Goal: Transaction & Acquisition: Download file/media

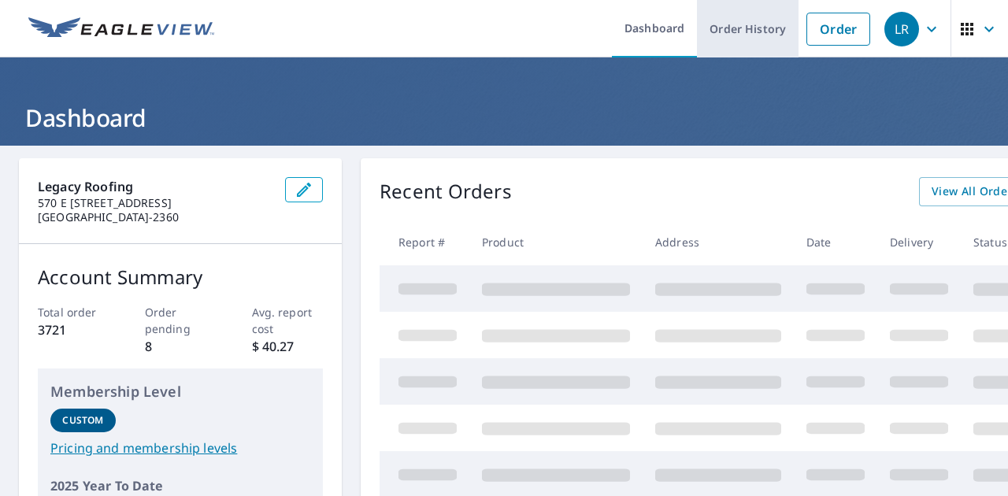
click at [749, 39] on link "Order History" at bounding box center [748, 28] width 102 height 57
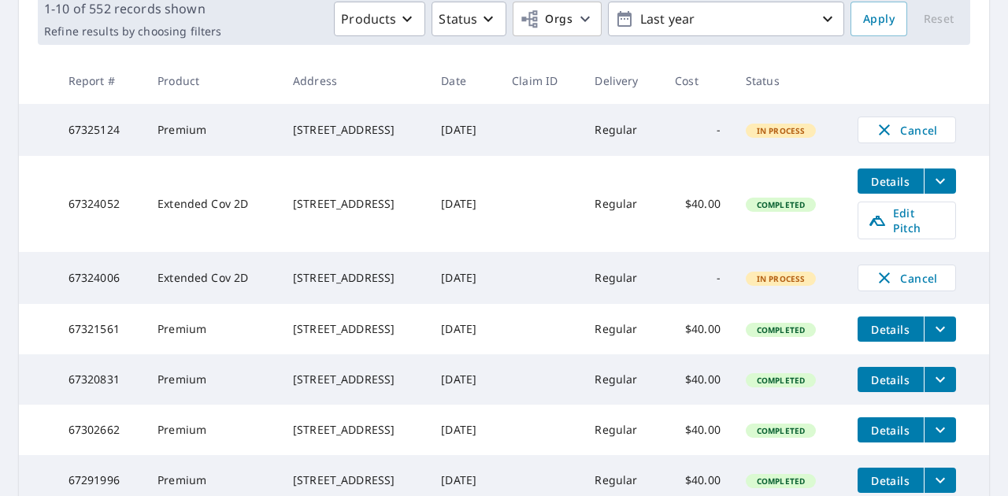
scroll to position [280, 0]
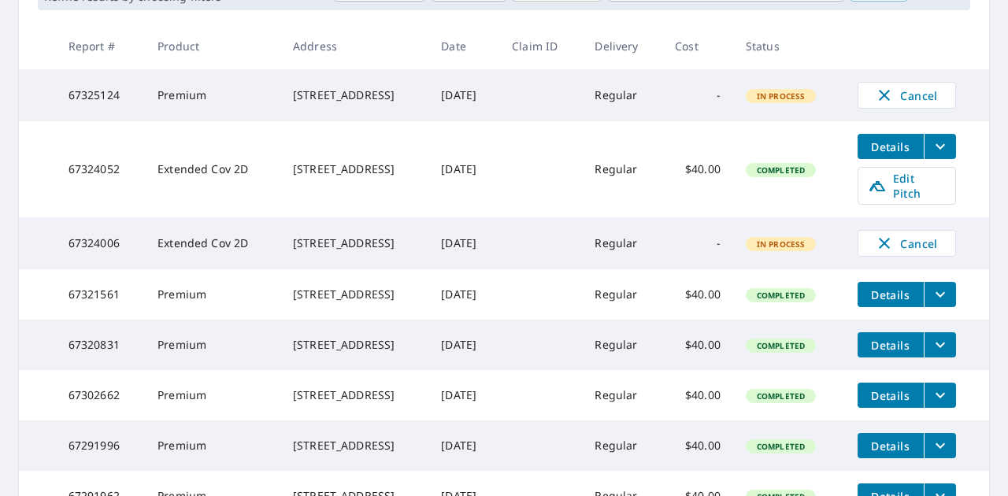
click at [915, 358] on button "Details" at bounding box center [891, 344] width 66 height 25
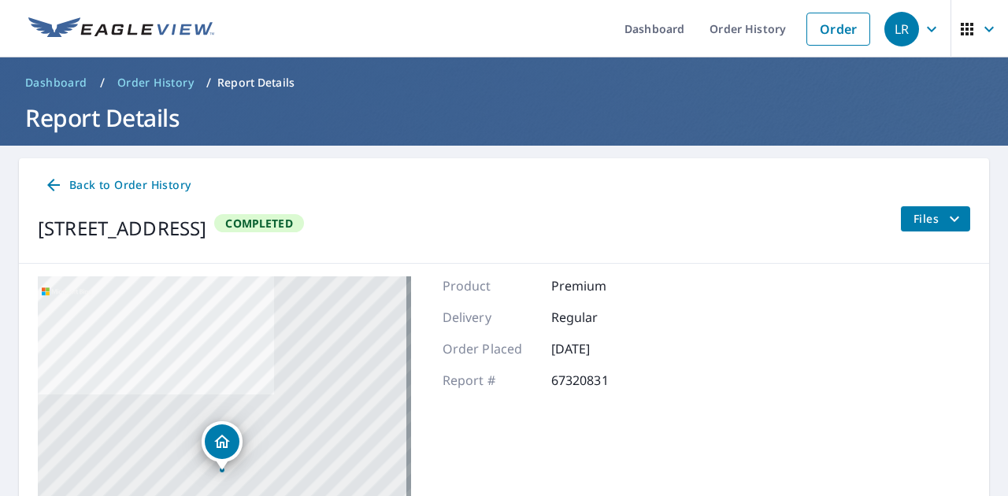
click at [931, 222] on span "Files" at bounding box center [939, 219] width 50 height 19
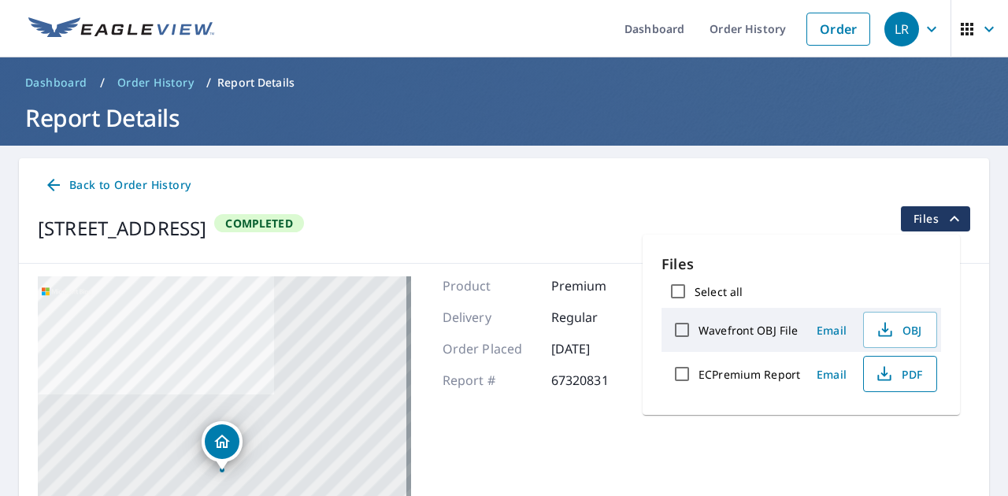
click at [893, 384] on button "PDF" at bounding box center [900, 374] width 74 height 36
click at [733, 33] on link "Order History" at bounding box center [748, 28] width 102 height 57
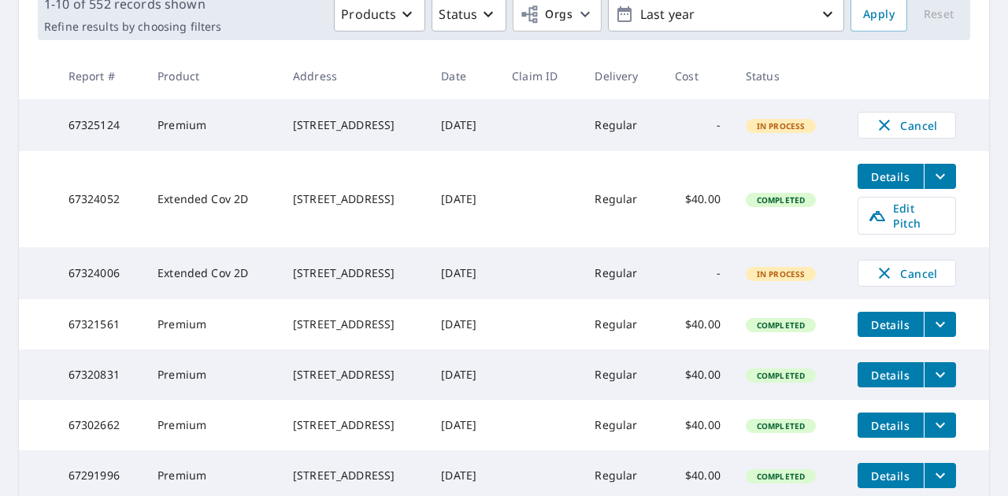
scroll to position [269, 0]
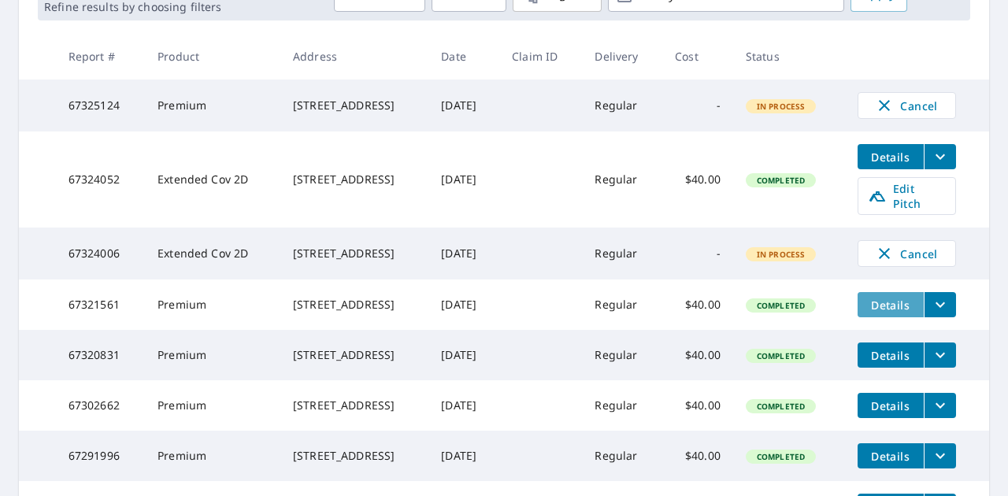
click at [912, 308] on button "Details" at bounding box center [891, 304] width 66 height 25
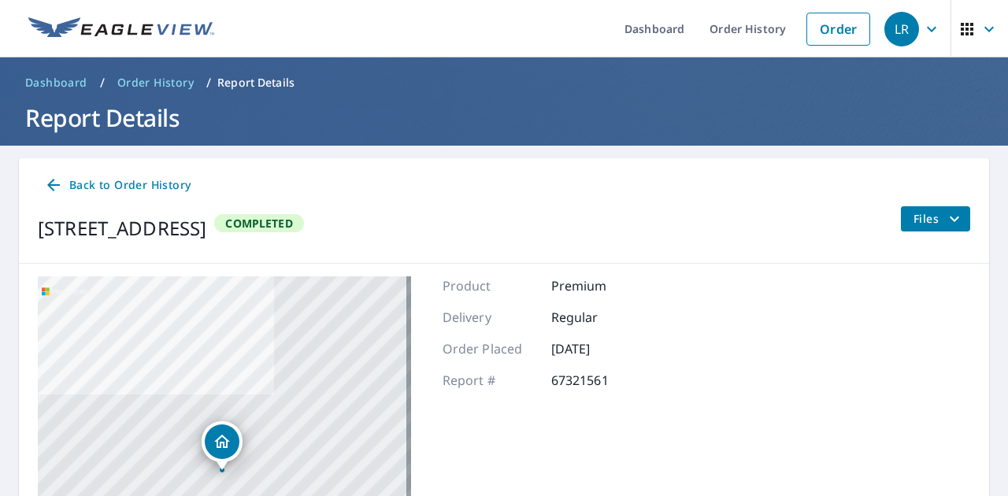
click at [927, 215] on span "Files" at bounding box center [939, 219] width 50 height 19
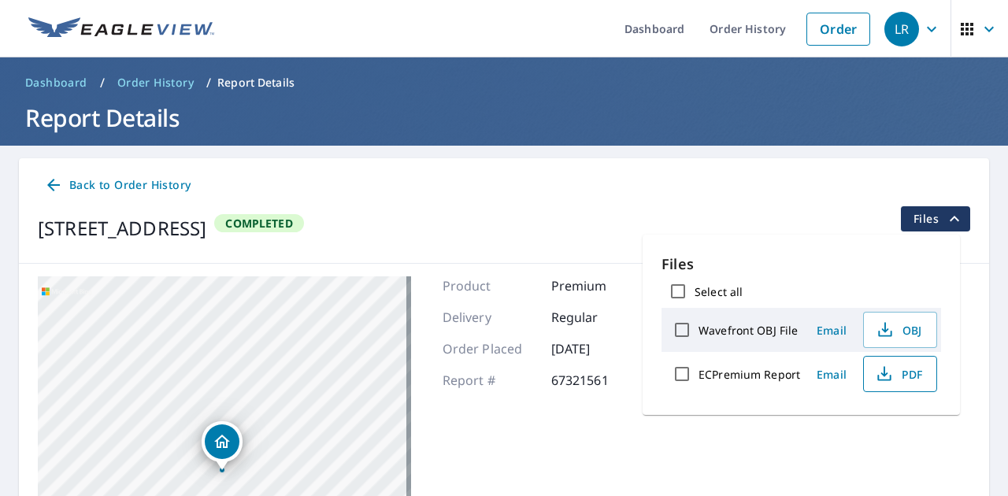
click at [905, 369] on span "PDF" at bounding box center [898, 374] width 50 height 19
click at [807, 268] on p "Files" at bounding box center [802, 264] width 280 height 21
click at [901, 386] on button "PDF" at bounding box center [900, 374] width 74 height 36
